Goal: Find specific page/section: Find specific page/section

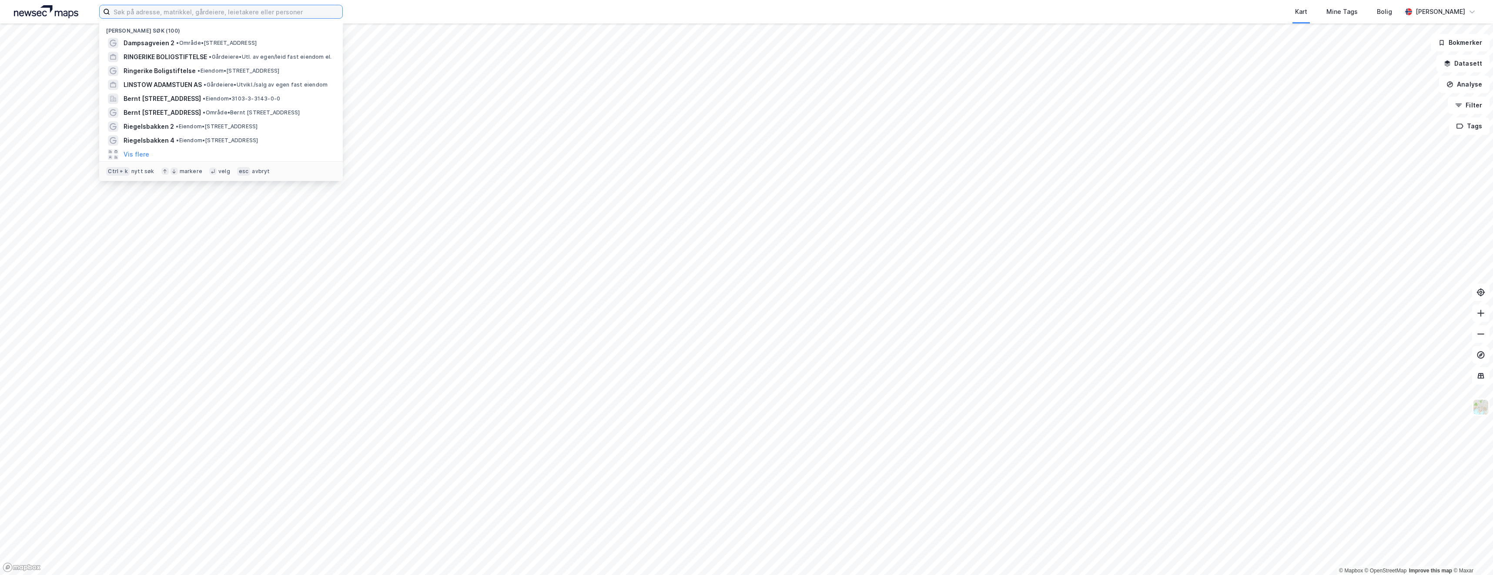
click at [148, 12] on input at bounding box center [226, 11] width 232 height 13
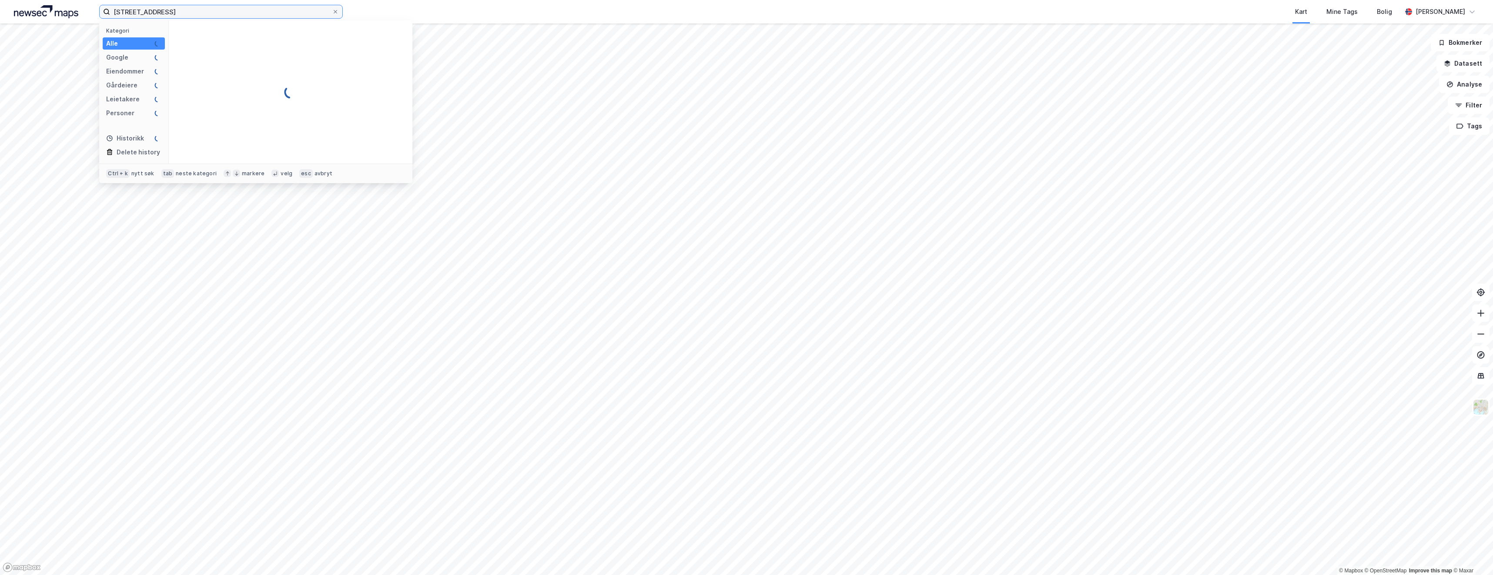
type input "[STREET_ADDRESS]"
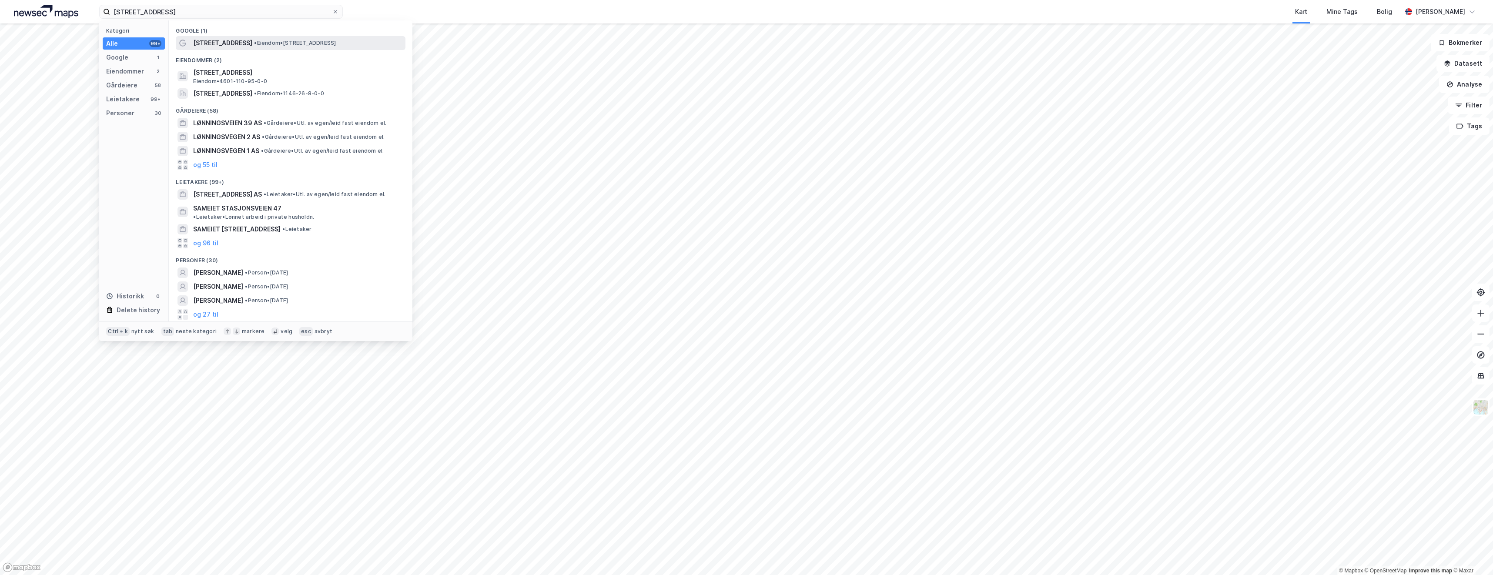
click at [240, 48] on div "[STREET_ADDRESS] • Eiendom • [STREET_ADDRESS]" at bounding box center [291, 43] width 230 height 14
